Goal: Find specific page/section: Find specific page/section

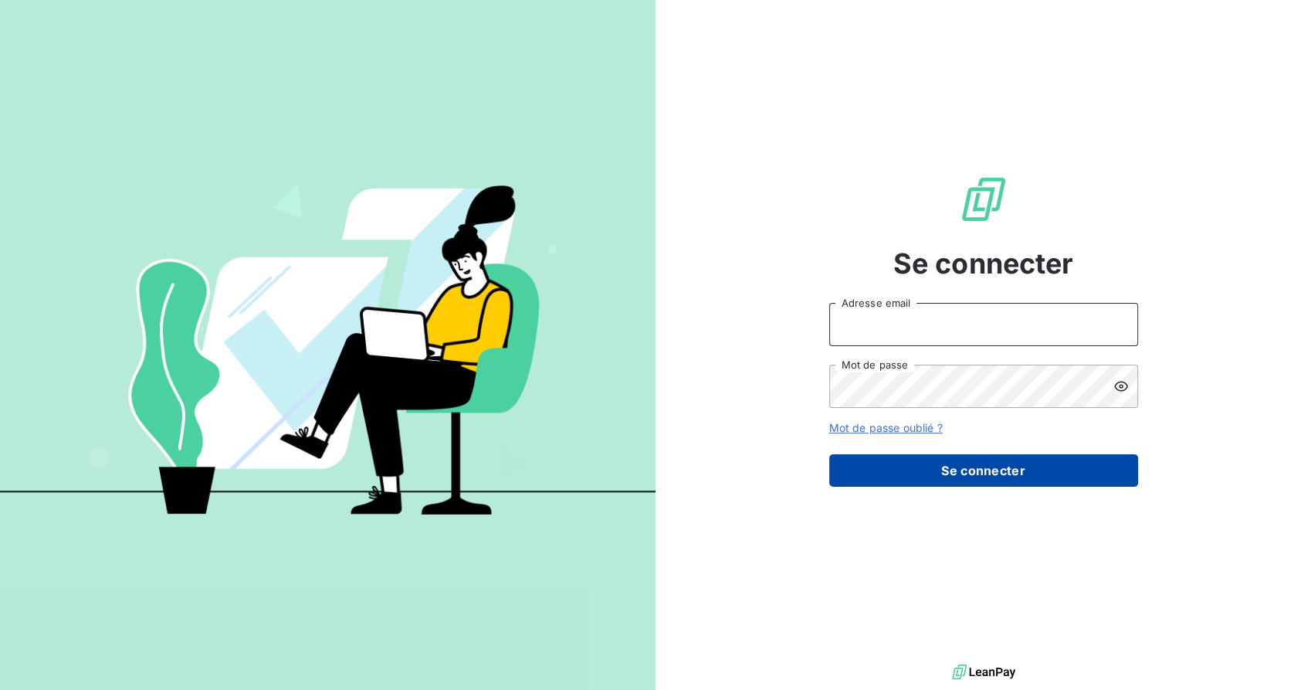
type input "[EMAIL_ADDRESS][DOMAIN_NAME]"
click at [987, 477] on button "Se connecter" at bounding box center [983, 470] width 309 height 32
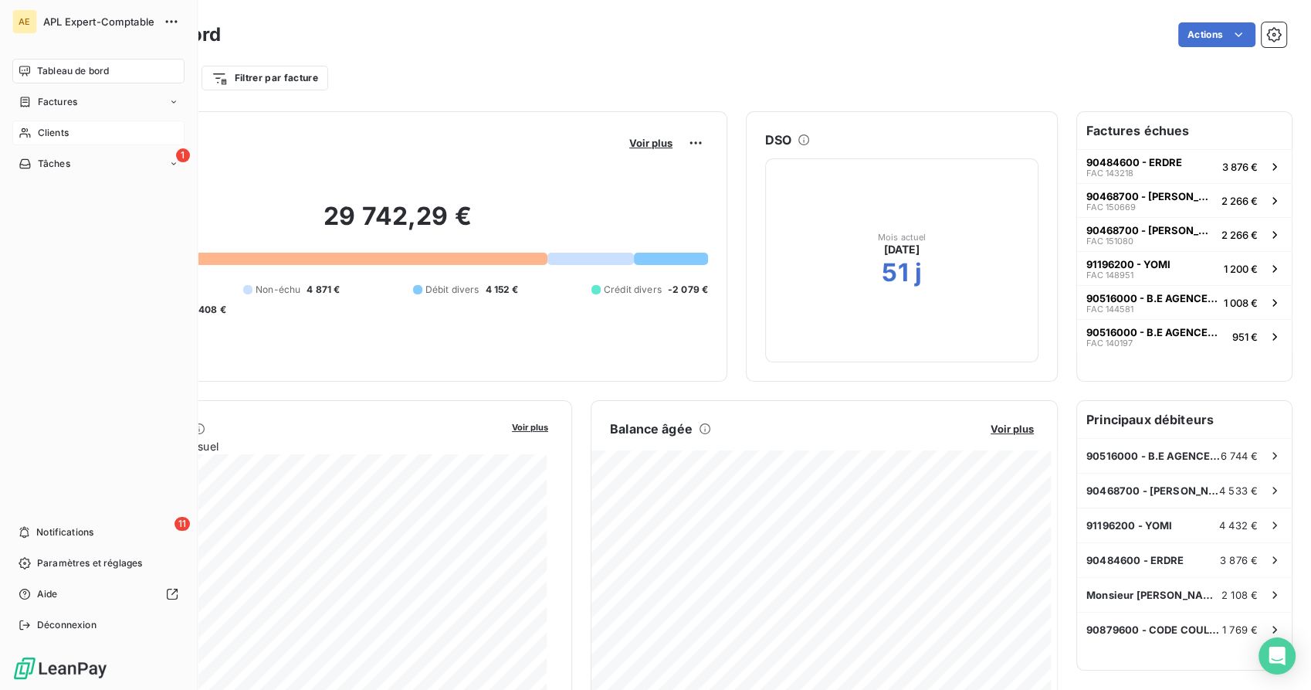
click at [53, 126] on span "Clients" at bounding box center [53, 133] width 31 height 14
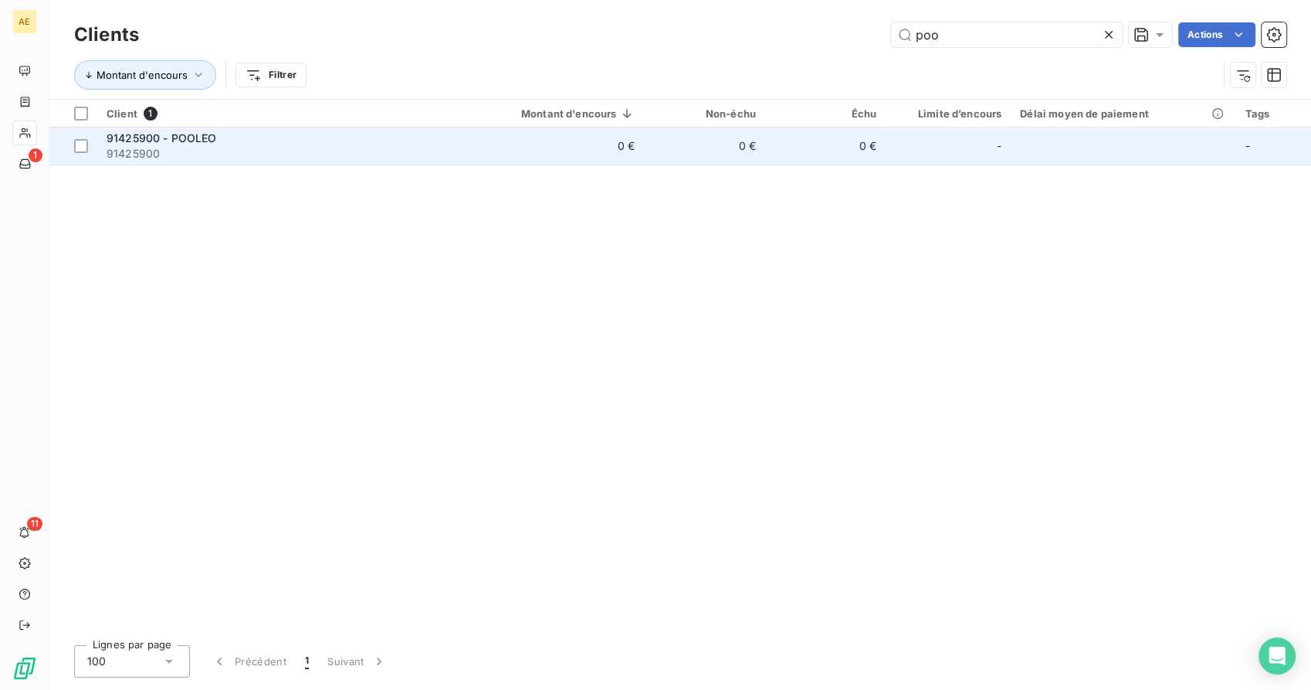
type input "poo"
click at [233, 143] on div "91425900 - POOLEO" at bounding box center [279, 138] width 344 height 15
